Goal: Information Seeking & Learning: Find specific page/section

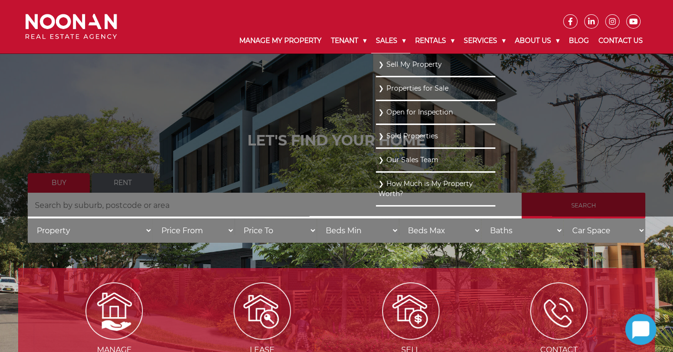
click at [374, 39] on link "Sales" at bounding box center [390, 41] width 39 height 25
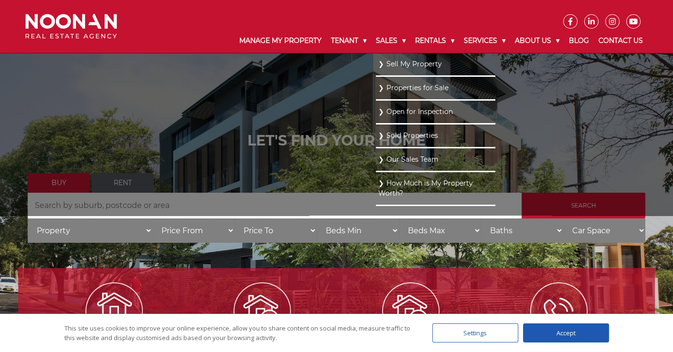
click at [380, 88] on link "Properties for Sale" at bounding box center [435, 88] width 115 height 13
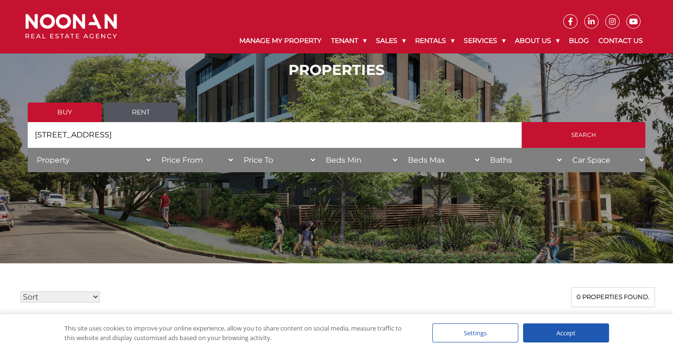
scroll to position [22, 0]
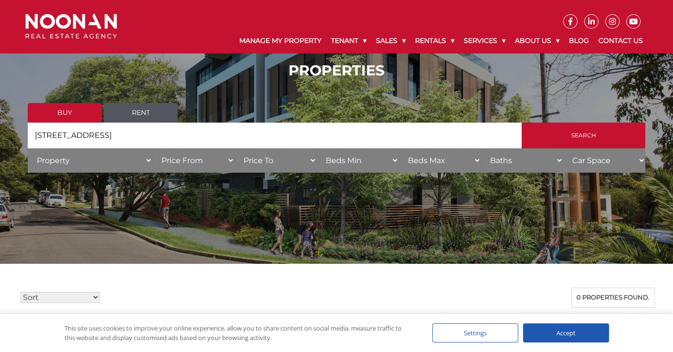
click at [106, 134] on input "[STREET_ADDRESS]" at bounding box center [275, 136] width 494 height 26
click at [36, 132] on input "1/41 Mutual Road, Mortdale" at bounding box center [275, 136] width 494 height 26
type input "[GEOGRAPHIC_DATA]"
click at [522, 123] on input "Search" at bounding box center [584, 136] width 124 height 26
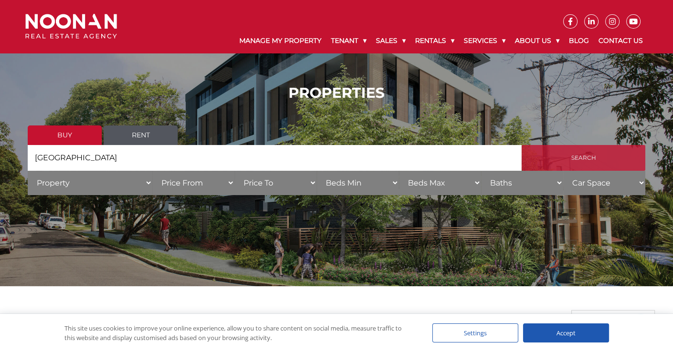
click at [596, 154] on input "Search" at bounding box center [584, 158] width 124 height 26
